Goal: Task Accomplishment & Management: Manage account settings

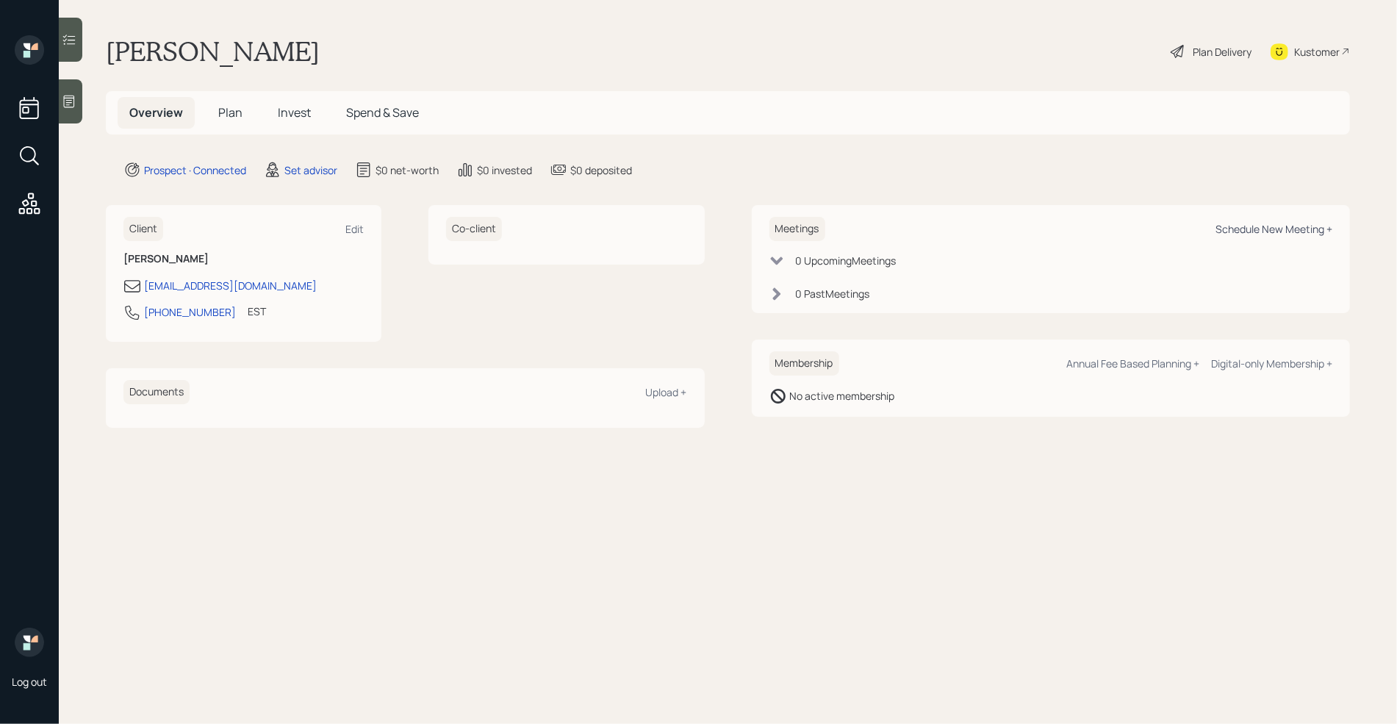
click at [1268, 226] on div "Schedule New Meeting +" at bounding box center [1273, 229] width 117 height 14
select select "round-[PERSON_NAME]"
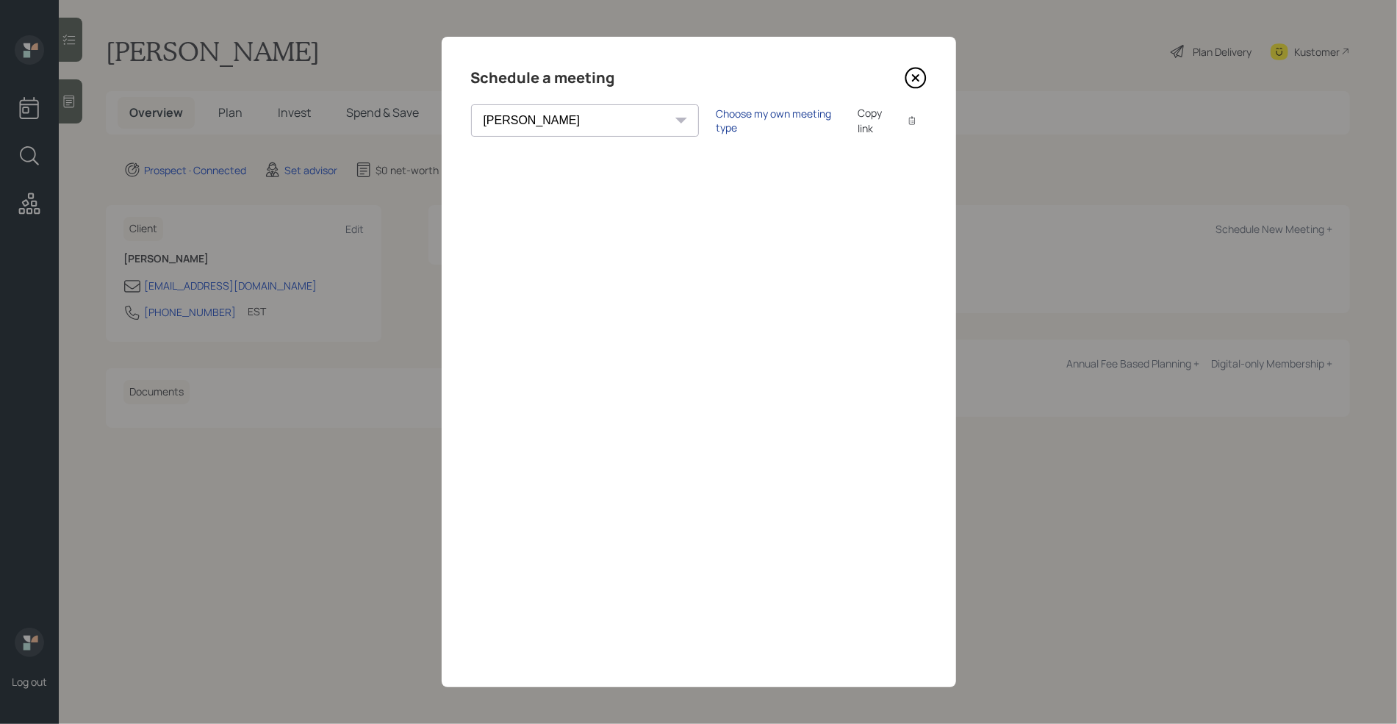
click at [716, 120] on div "Choose my own meeting type" at bounding box center [777, 121] width 123 height 28
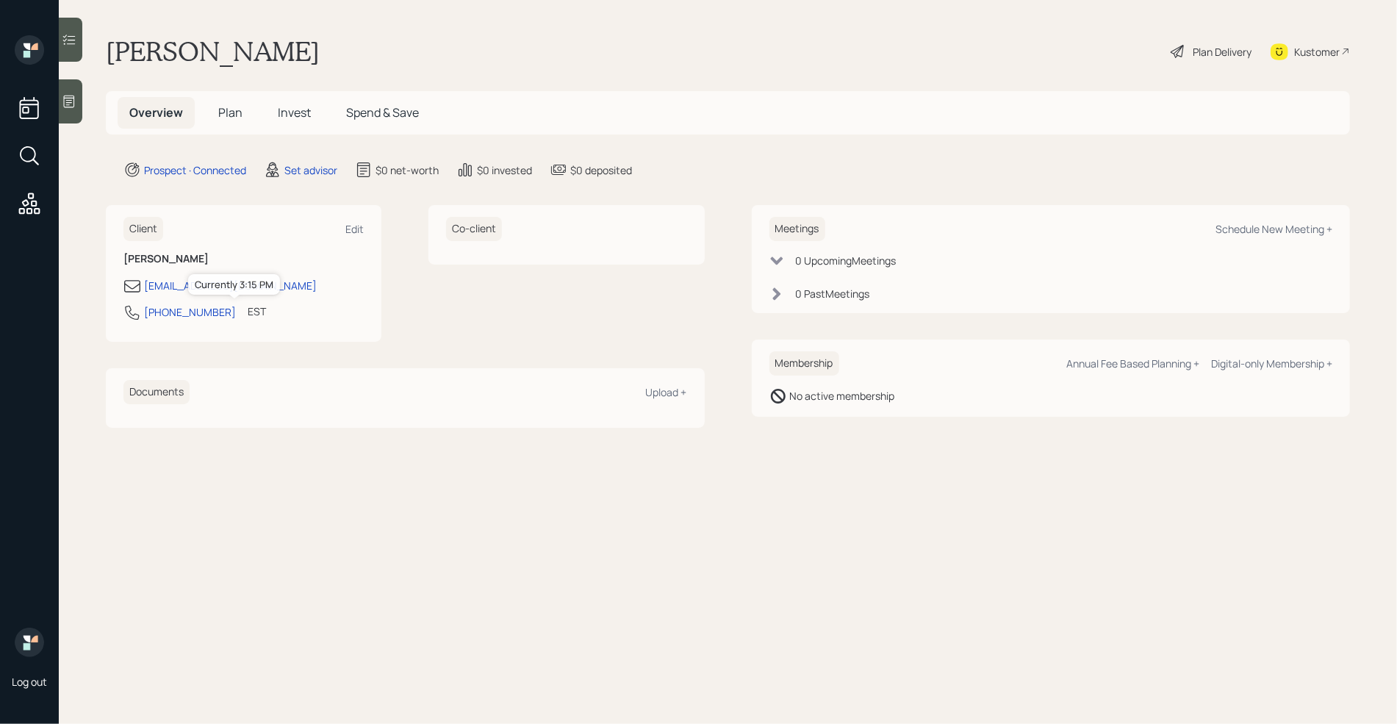
click at [248, 309] on div "EST" at bounding box center [257, 310] width 18 height 15
click at [350, 223] on div "Edit" at bounding box center [354, 229] width 18 height 14
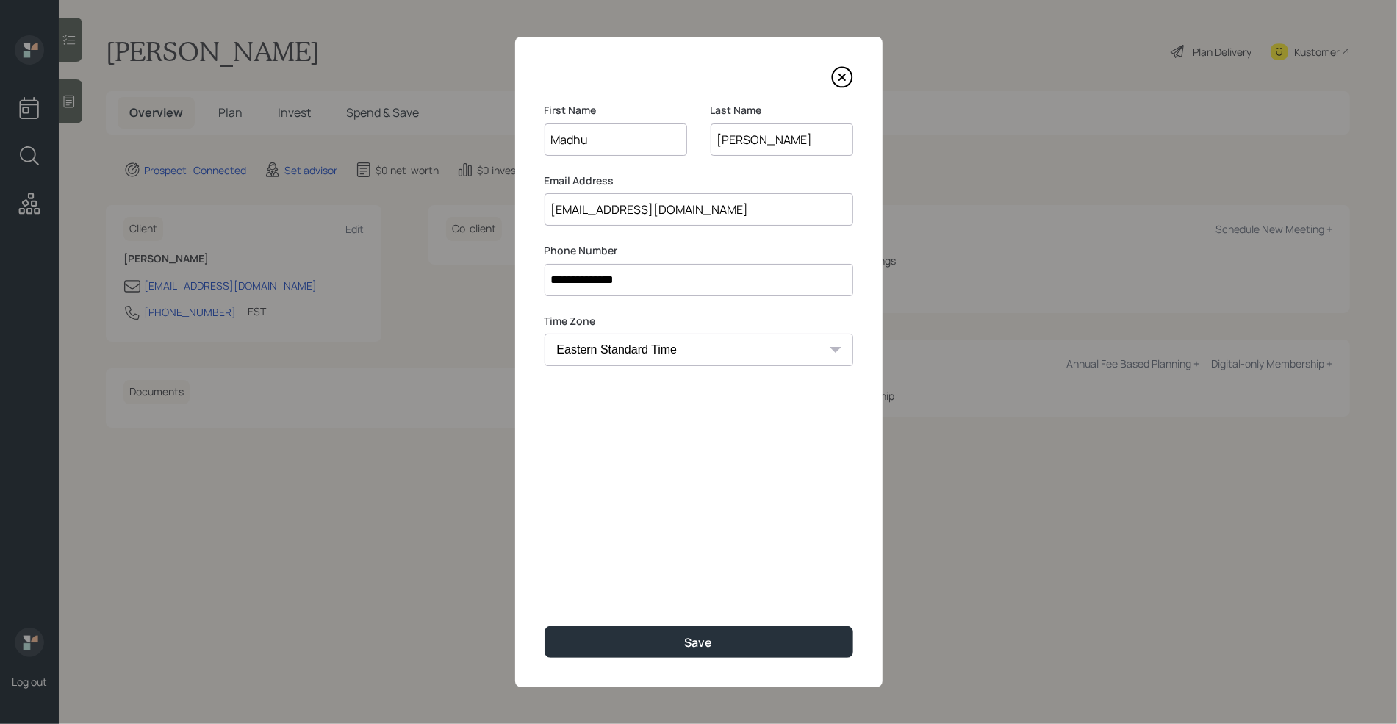
click at [570, 353] on select "Eastern Standard Time Central Standard Time Mountain Standard Time Pacific Stan…" at bounding box center [698, 350] width 309 height 32
select select "America/[GEOGRAPHIC_DATA]"
click at [544, 334] on select "Eastern Standard Time Central Standard Time Mountain Standard Time Pacific Stan…" at bounding box center [698, 350] width 309 height 32
click at [608, 633] on button "Save" at bounding box center [698, 642] width 309 height 32
